Goal: Check status

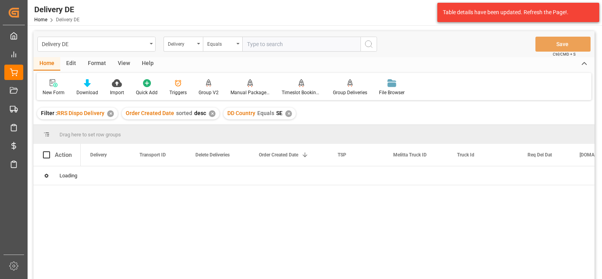
click at [112, 113] on div "✕" at bounding box center [110, 113] width 7 height 7
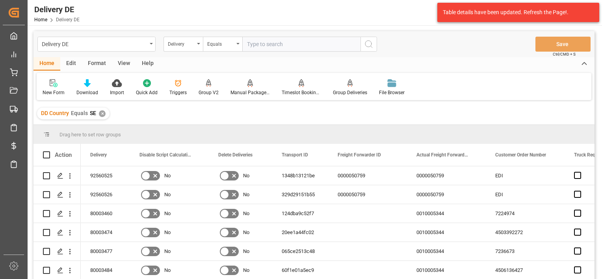
click at [274, 41] on input "text" at bounding box center [301, 44] width 118 height 15
paste input "92560801"
type input "92560801"
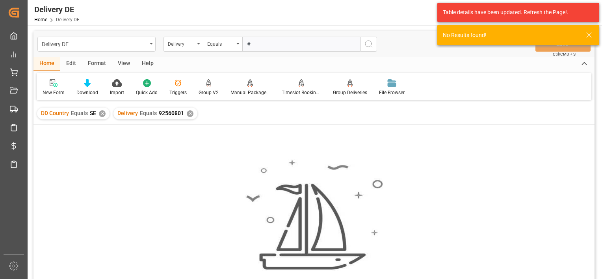
type input "#"
click at [103, 112] on div "✕" at bounding box center [102, 113] width 7 height 7
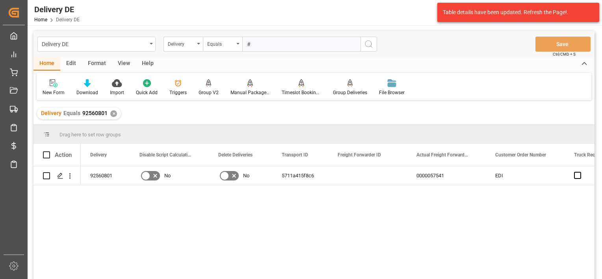
click at [252, 46] on input "#" at bounding box center [301, 44] width 118 height 15
paste input "92560803"
type input "92560803"
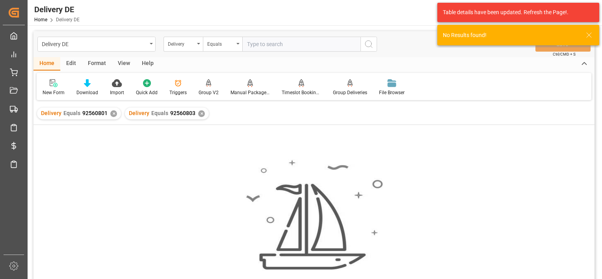
click at [114, 113] on div "✕" at bounding box center [113, 113] width 7 height 7
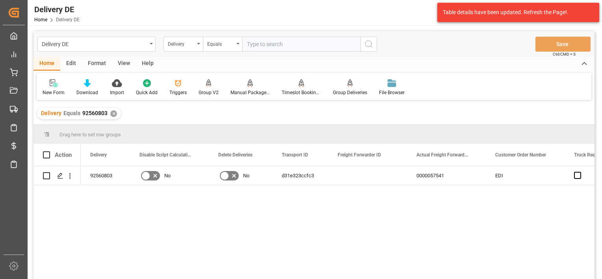
click at [110, 114] on div "✕" at bounding box center [113, 113] width 7 height 7
